Goal: Download file/media

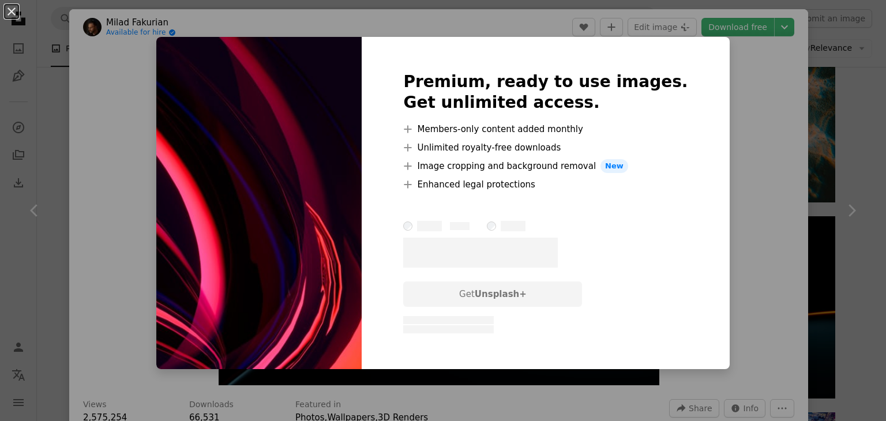
scroll to position [1153, 0]
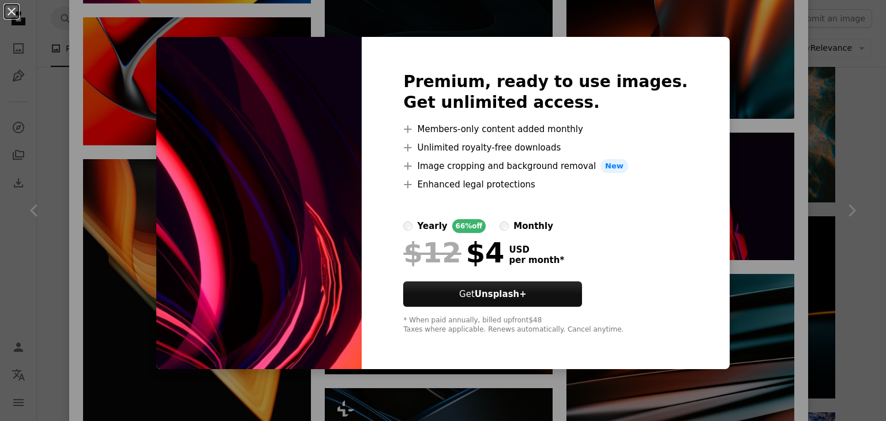
click at [765, 127] on div "An X shape Premium, ready to use images. Get unlimited access. A plus sign Memb…" at bounding box center [443, 210] width 886 height 421
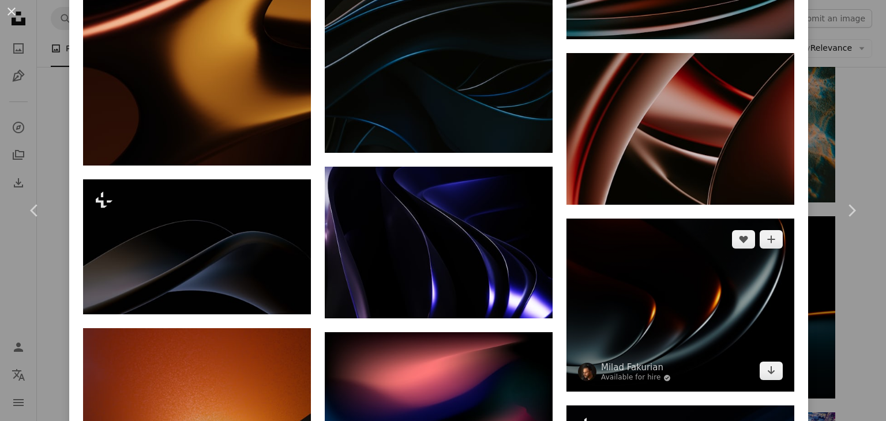
scroll to position [1922, 0]
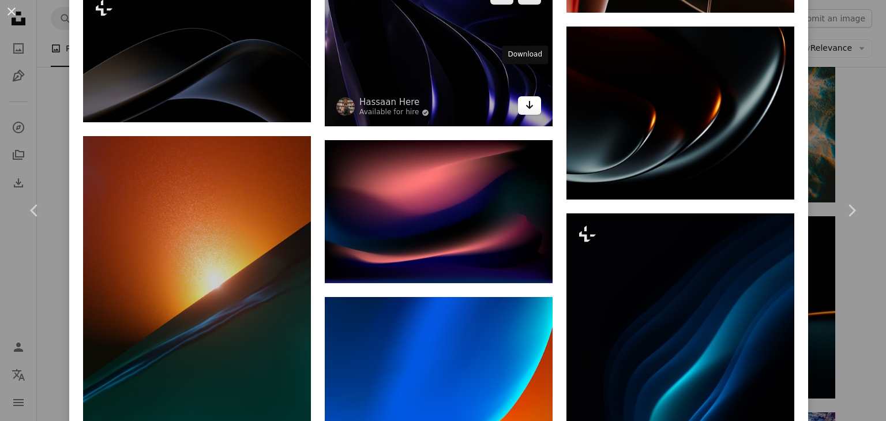
click at [526, 101] on icon "Download" at bounding box center [529, 105] width 7 height 8
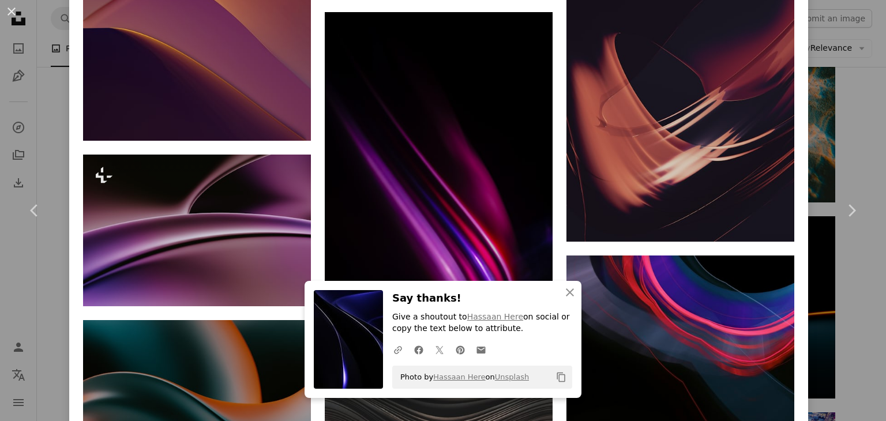
scroll to position [3075, 0]
